Goal: Transaction & Acquisition: Purchase product/service

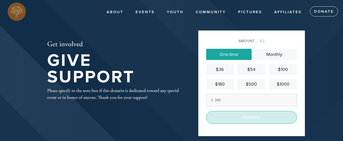
type input "200"
click at [260, 117] on input "Donate" at bounding box center [251, 117] width 91 height 13
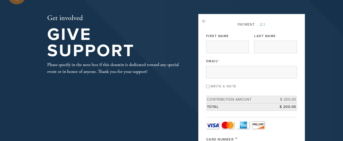
scroll to position [25, 0]
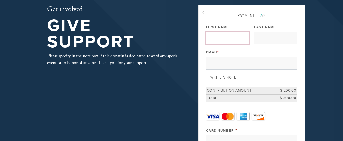
click at [226, 35] on input "First Name" at bounding box center [227, 38] width 43 height 13
type input "j"
type input "[PERSON_NAME]"
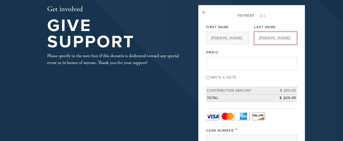
type input "[PERSON_NAME]"
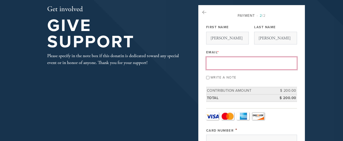
click at [215, 65] on input "Email *" at bounding box center [251, 63] width 91 height 13
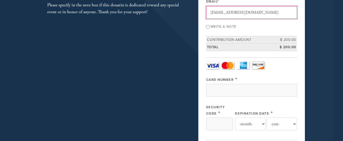
scroll to position [101, 0]
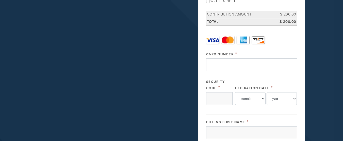
type input "[EMAIL_ADDRESS][DOMAIN_NAME]"
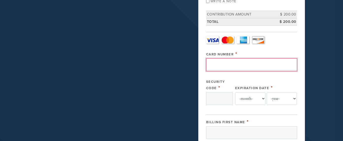
click at [245, 66] on input "Card Number" at bounding box center [251, 64] width 91 height 13
type input "[CREDIT_CARD_NUMBER]"
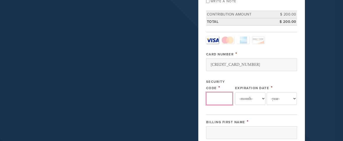
click at [226, 101] on input "Security Code" at bounding box center [219, 98] width 26 height 13
type input "646"
click at [262, 97] on select "-month- Jan Feb Mar Apr May Jun [DATE] Aug Sep Oct Nov Dec" at bounding box center [250, 98] width 30 height 13
select select "3"
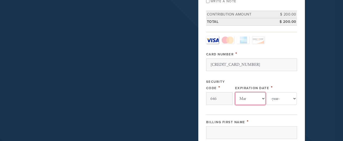
click at [235, 92] on select "-month- Jan Feb Mar Apr May Jun [DATE] Aug Sep Oct Nov Dec" at bounding box center [250, 98] width 30 height 13
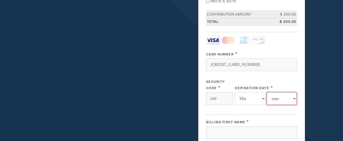
click at [294, 99] on select "-year- 2025 2026 2027 2028 2029 2030 2031 2032 2033 2034 2035" at bounding box center [281, 98] width 30 height 13
select select "2029"
click at [266, 92] on select "-year- 2025 2026 2027 2028 2029 2030 2031 2032 2033 2034 2035" at bounding box center [281, 98] width 30 height 13
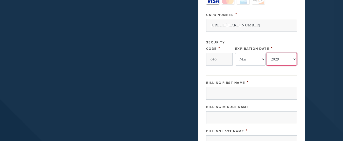
scroll to position [152, 0]
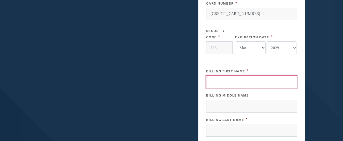
click at [228, 80] on input "Billing First Name" at bounding box center [251, 81] width 91 height 13
type input "[PERSON_NAME]"
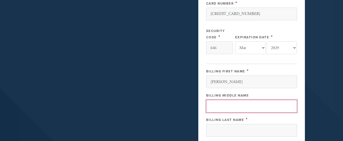
click at [270, 104] on input "Billing Middle Name" at bounding box center [251, 106] width 91 height 13
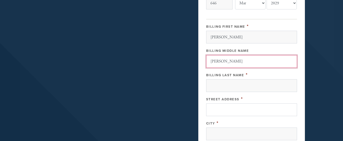
scroll to position [203, 0]
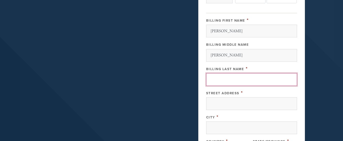
click at [233, 81] on input "Billing Last Name" at bounding box center [251, 79] width 91 height 13
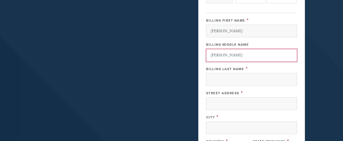
click at [245, 53] on input "[PERSON_NAME]" at bounding box center [251, 55] width 91 height 13
type input "O"
type input "C"
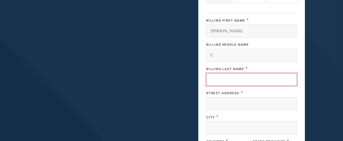
click at [233, 81] on input "Billing Last Name" at bounding box center [251, 79] width 91 height 13
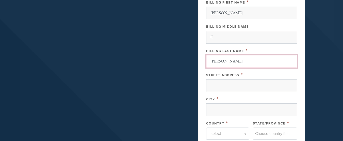
scroll to position [254, 0]
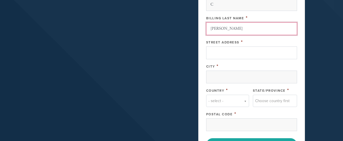
type input "[PERSON_NAME]"
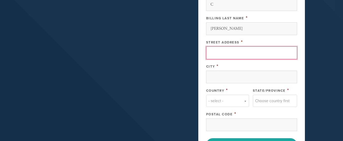
click at [232, 52] on input "Street Address" at bounding box center [251, 52] width 91 height 13
type input "2"
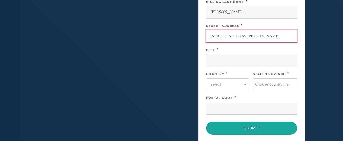
scroll to position [279, 0]
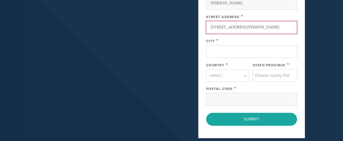
type input "[STREET_ADDRESS][PERSON_NAME]"
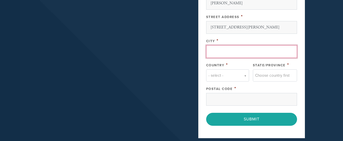
click at [238, 50] on input "City" at bounding box center [251, 51] width 91 height 13
type input "San Antonio"
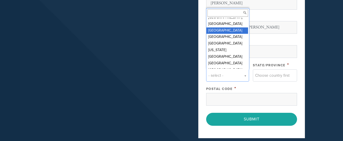
scroll to position [1182, 0]
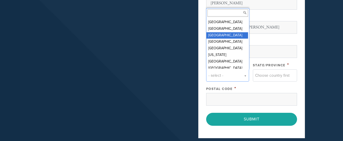
click at [225, 13] on input "Country" at bounding box center [227, 12] width 41 height 7
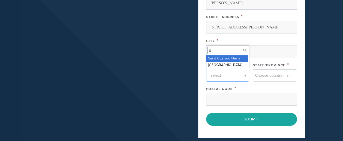
type input "t"
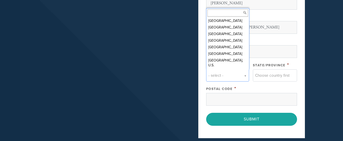
drag, startPoint x: 248, startPoint y: 23, endPoint x: 248, endPoint y: 27, distance: 3.8
click at [248, 27] on div "Country [GEOGRAPHIC_DATA] [GEOGRAPHIC_DATA] [GEOGRAPHIC_DATA] [GEOGRAPHIC_DATA]…" at bounding box center [227, 38] width 43 height 61
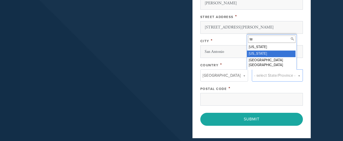
type input "te"
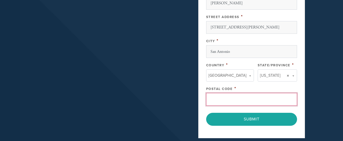
click at [253, 100] on input "Postal Code" at bounding box center [251, 99] width 91 height 13
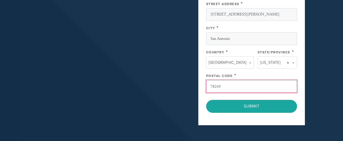
scroll to position [304, 0]
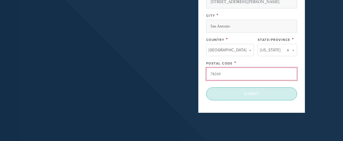
type input "78249"
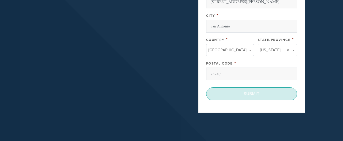
click at [265, 97] on input "Submit" at bounding box center [251, 93] width 91 height 13
